Goal: Transaction & Acquisition: Book appointment/travel/reservation

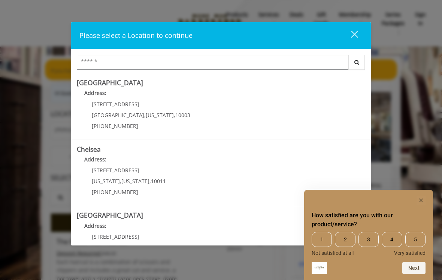
click at [424, 200] on rect "Hide survey" at bounding box center [421, 200] width 9 height 9
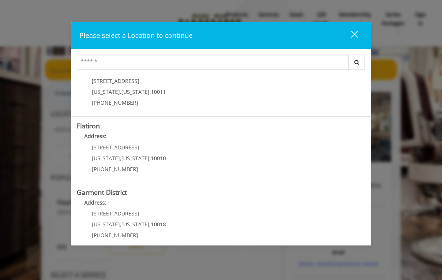
scroll to position [155, 0]
click at [109, 199] on District "Address:" at bounding box center [221, 205] width 289 height 12
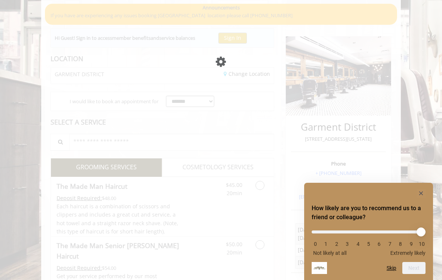
click at [421, 192] on rect "Hide survey" at bounding box center [421, 193] width 9 height 9
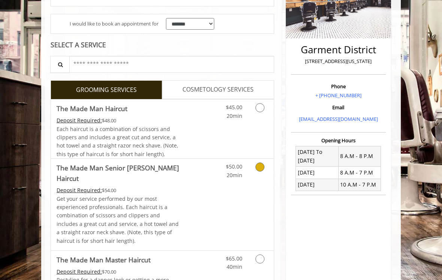
click at [259, 165] on icon "Grooming services" at bounding box center [260, 166] width 9 height 9
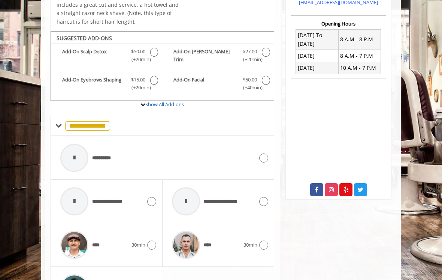
scroll to position [268, 0]
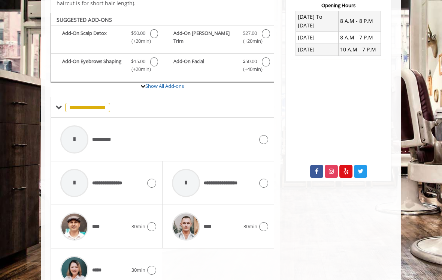
click at [263, 222] on icon at bounding box center [263, 226] width 9 height 9
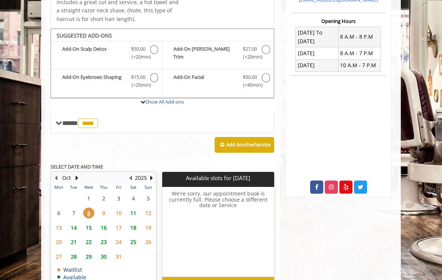
scroll to position [268, 0]
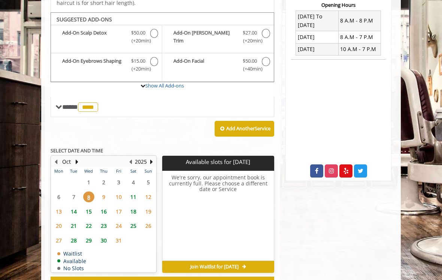
click at [136, 191] on span "11" at bounding box center [133, 196] width 11 height 11
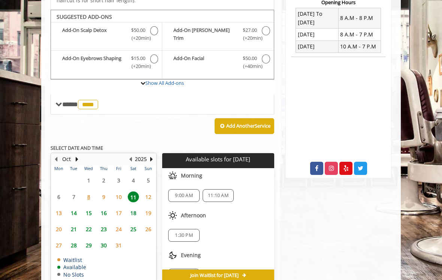
scroll to position [282, 0]
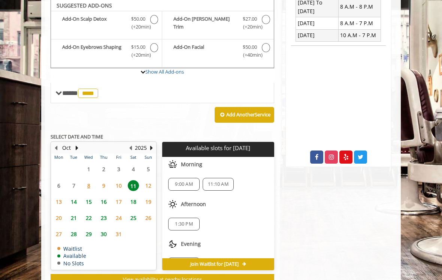
click at [136, 196] on span "18" at bounding box center [133, 201] width 11 height 11
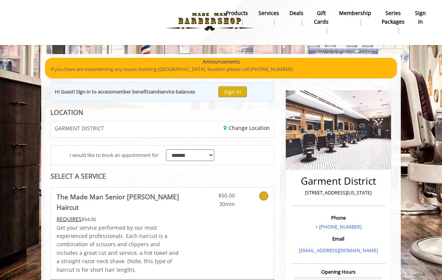
scroll to position [0, 0]
